Goal: Task Accomplishment & Management: Use online tool/utility

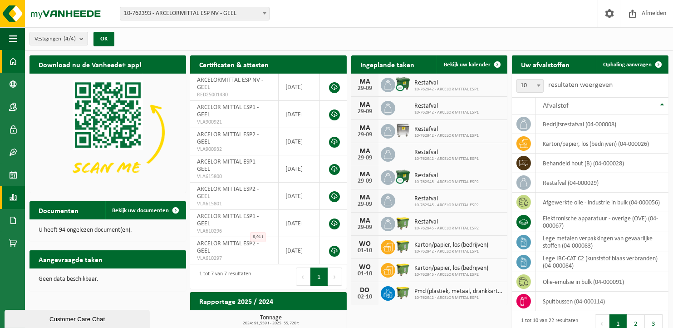
click at [15, 197] on span at bounding box center [13, 197] width 8 height 23
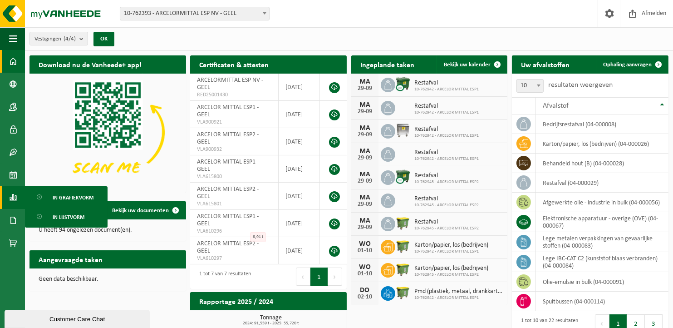
click at [69, 213] on span "In lijstvorm" at bounding box center [69, 216] width 32 height 17
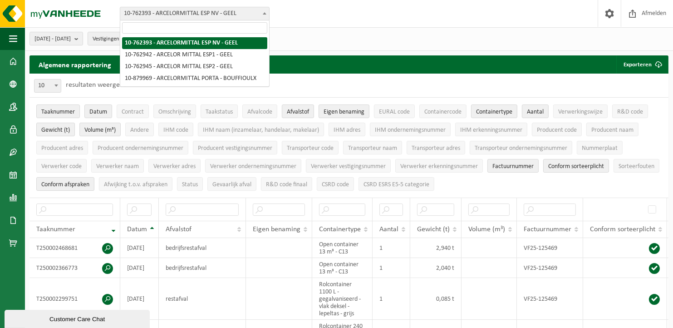
click at [265, 13] on b at bounding box center [265, 13] width 4 height 2
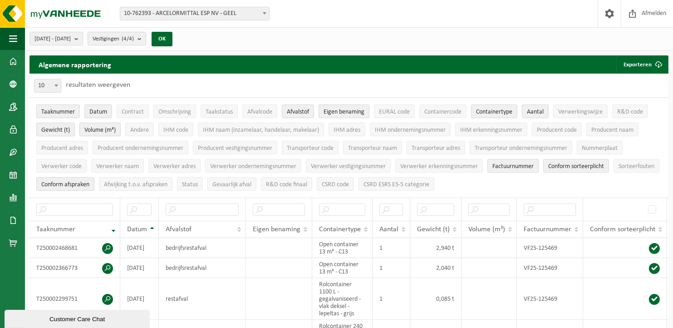
click at [265, 13] on b at bounding box center [265, 13] width 4 height 2
click at [83, 36] on b "submit" at bounding box center [78, 38] width 8 height 13
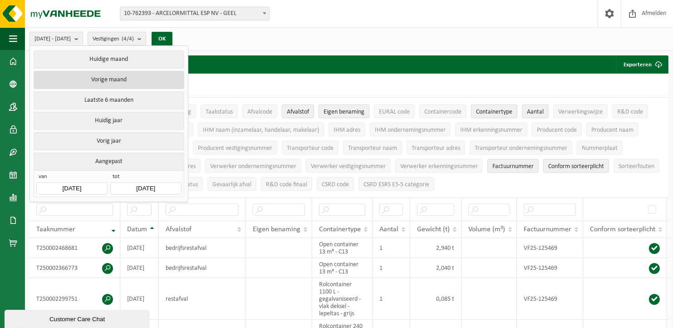
click at [107, 80] on button "Vorige maand" at bounding box center [109, 80] width 150 height 18
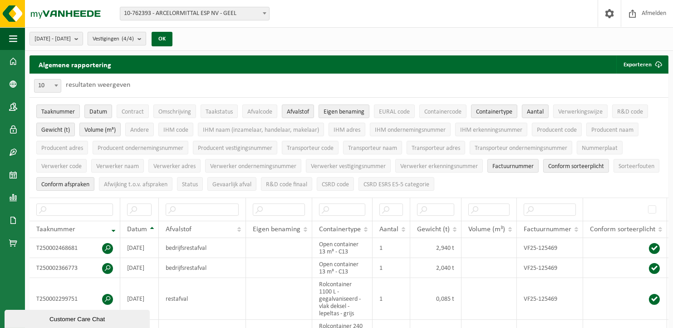
click at [146, 36] on b "submit" at bounding box center [142, 38] width 8 height 13
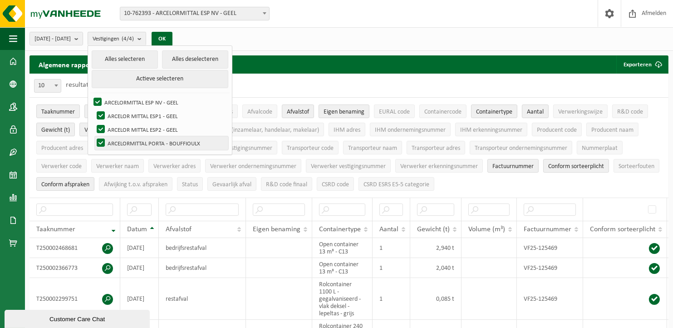
click at [124, 141] on label "ARCELORMITTAL PORTA - BOUFFIOULX" at bounding box center [161, 143] width 133 height 14
click at [93, 136] on input "ARCELORMITTAL PORTA - BOUFFIOULX" at bounding box center [93, 136] width 0 height 0
checkbox input "false"
click at [172, 35] on button "OK" at bounding box center [162, 39] width 21 height 15
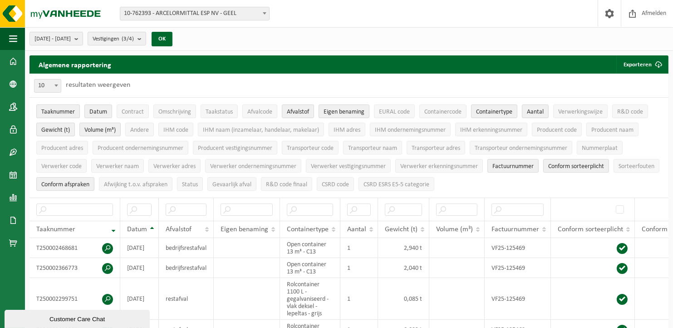
click at [61, 112] on span "Taaknummer" at bounding box center [58, 111] width 34 height 7
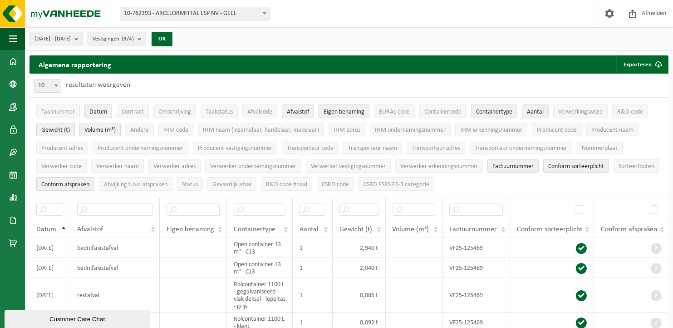
click at [342, 111] on span "Eigen benaming" at bounding box center [344, 111] width 41 height 7
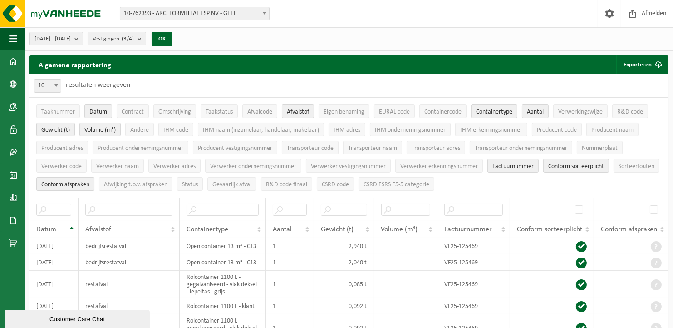
click at [89, 183] on span "Conform afspraken" at bounding box center [65, 184] width 48 height 7
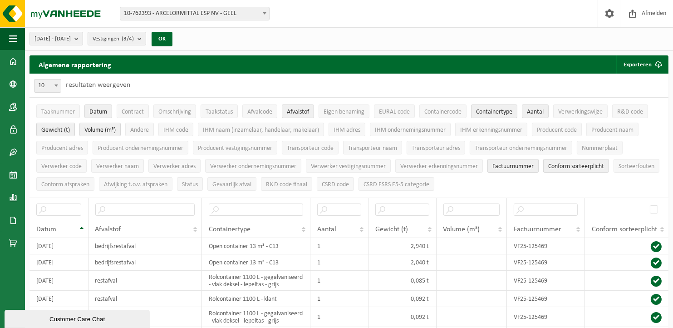
click at [510, 166] on span "Factuurnummer" at bounding box center [512, 166] width 41 height 7
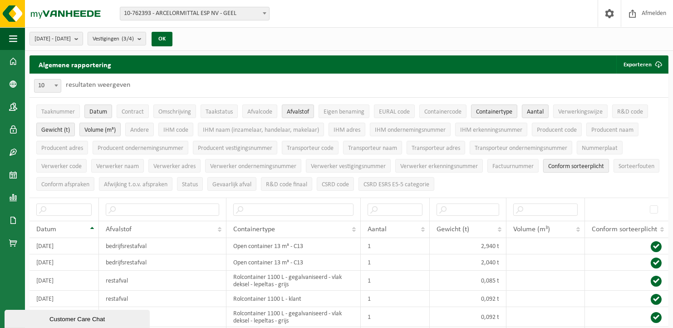
click at [562, 163] on span "Conform sorteerplicht" at bounding box center [576, 166] width 56 height 7
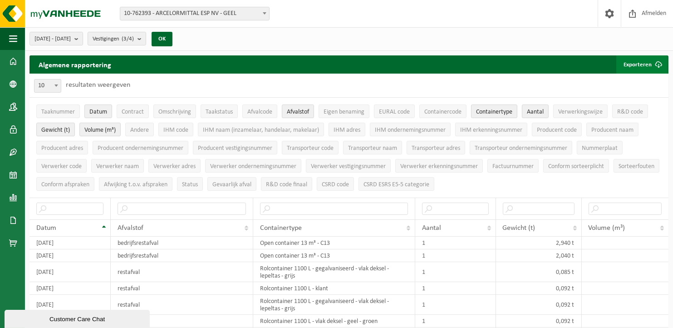
click at [642, 65] on button "Exporteren" at bounding box center [641, 64] width 51 height 18
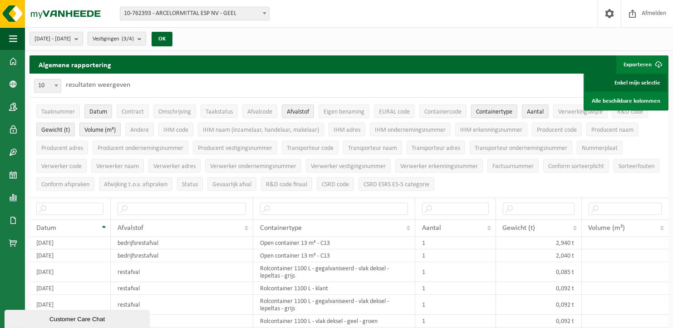
click at [637, 80] on link "Enkel mijn selectie" at bounding box center [626, 83] width 82 height 18
